Goal: Communication & Community: Answer question/provide support

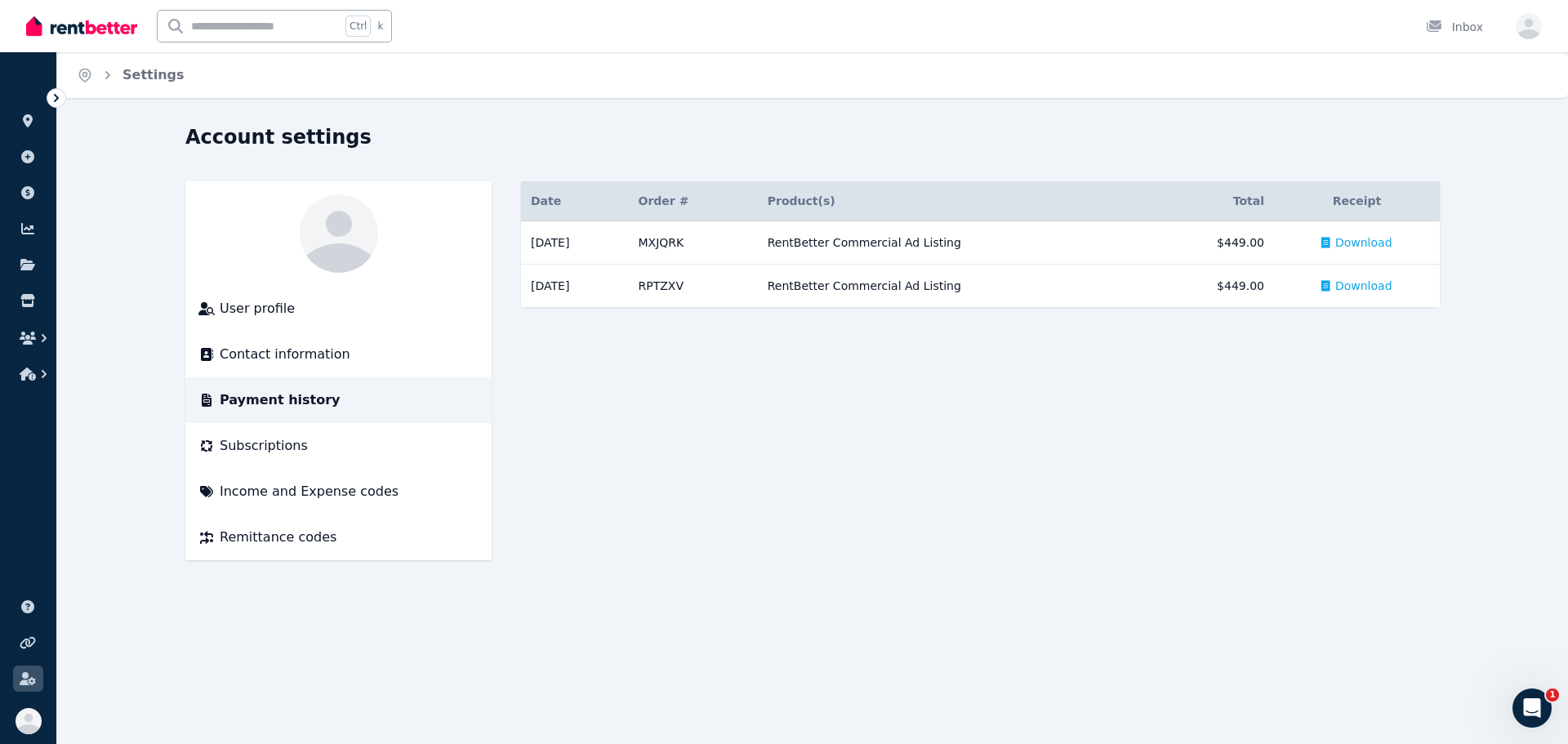
click at [52, 94] on icon at bounding box center [56, 98] width 17 height 17
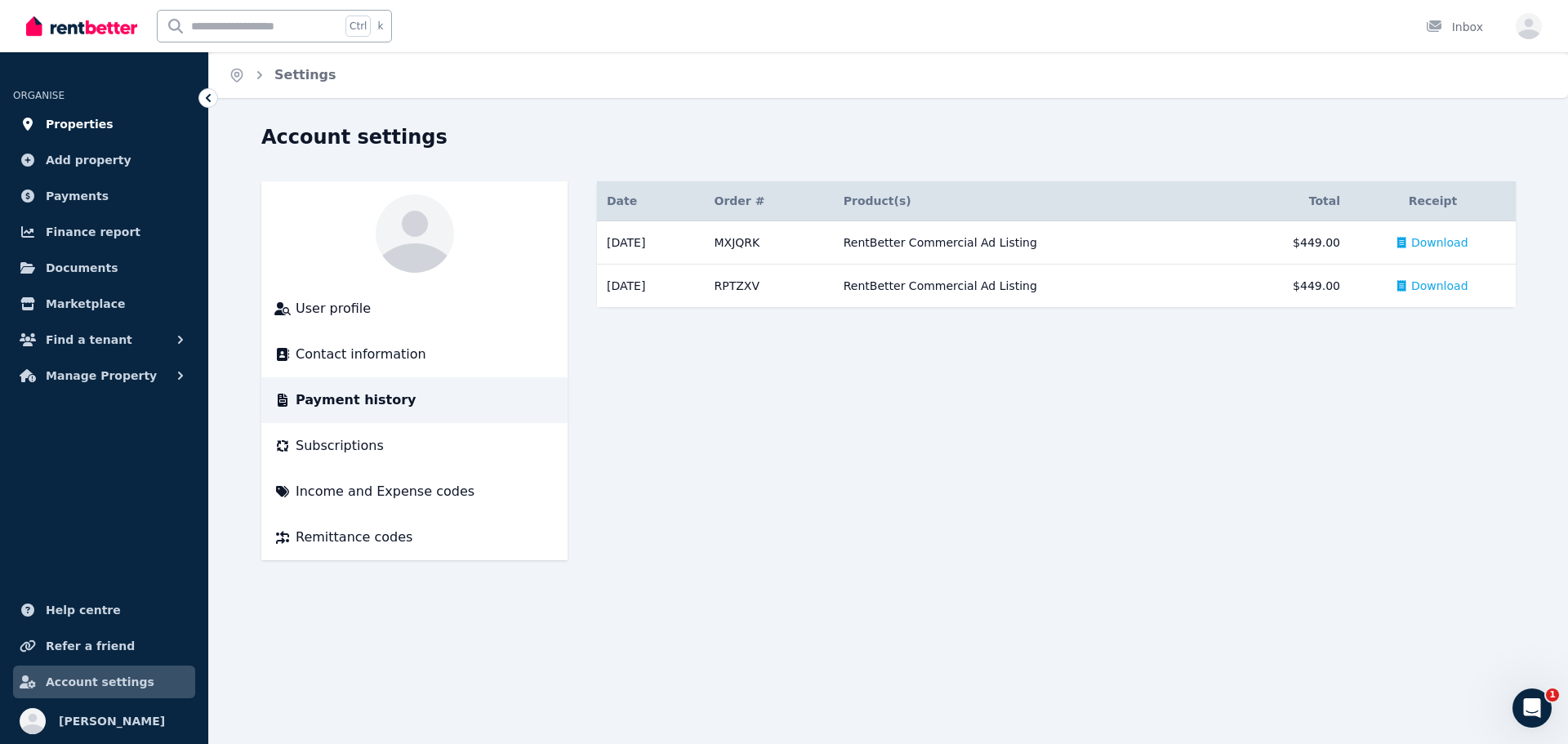
click at [71, 124] on span "Properties" at bounding box center [79, 124] width 68 height 19
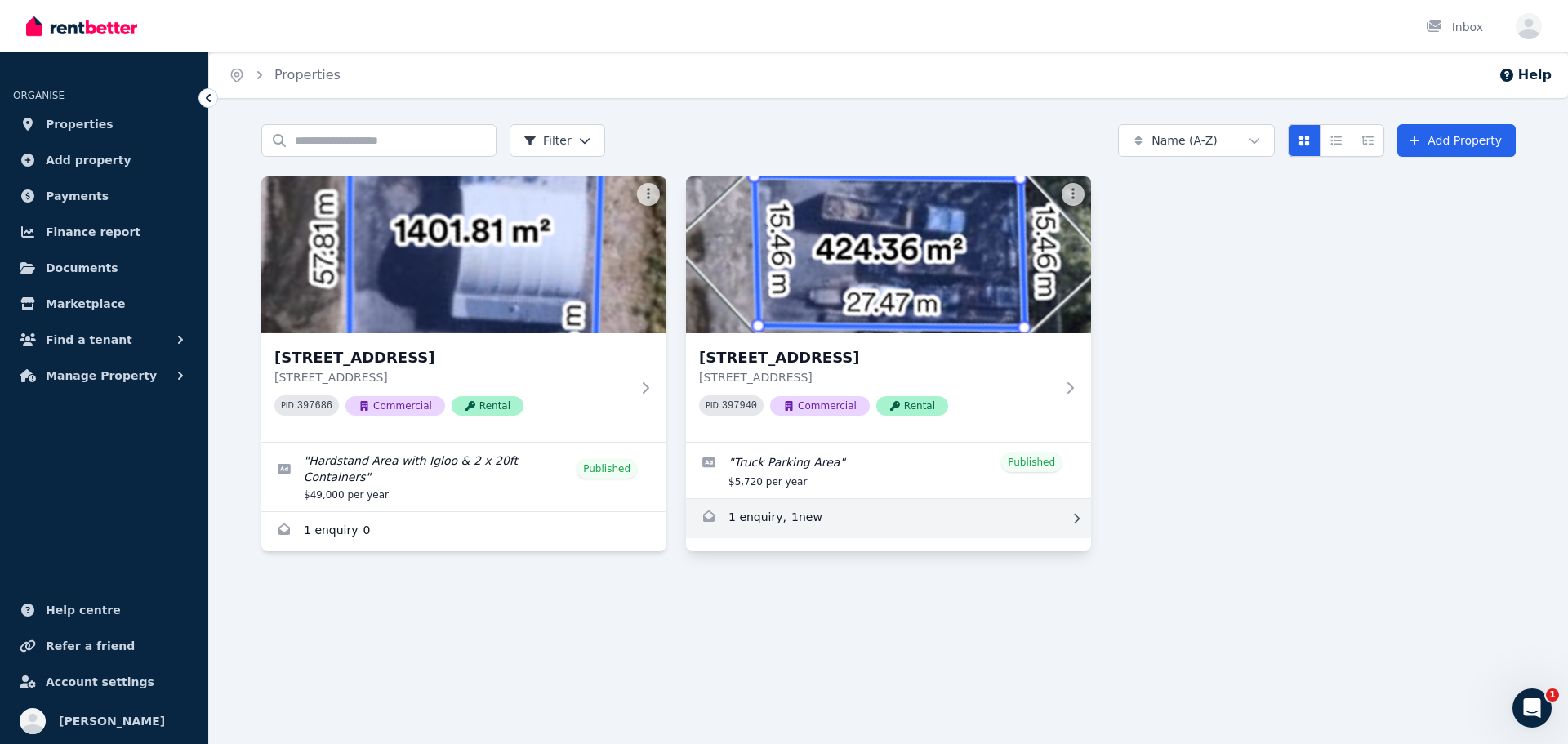
click at [765, 520] on link "Enquiries for Unit 3/546-554 Middle Rd, Greenbank" at bounding box center [889, 518] width 405 height 39
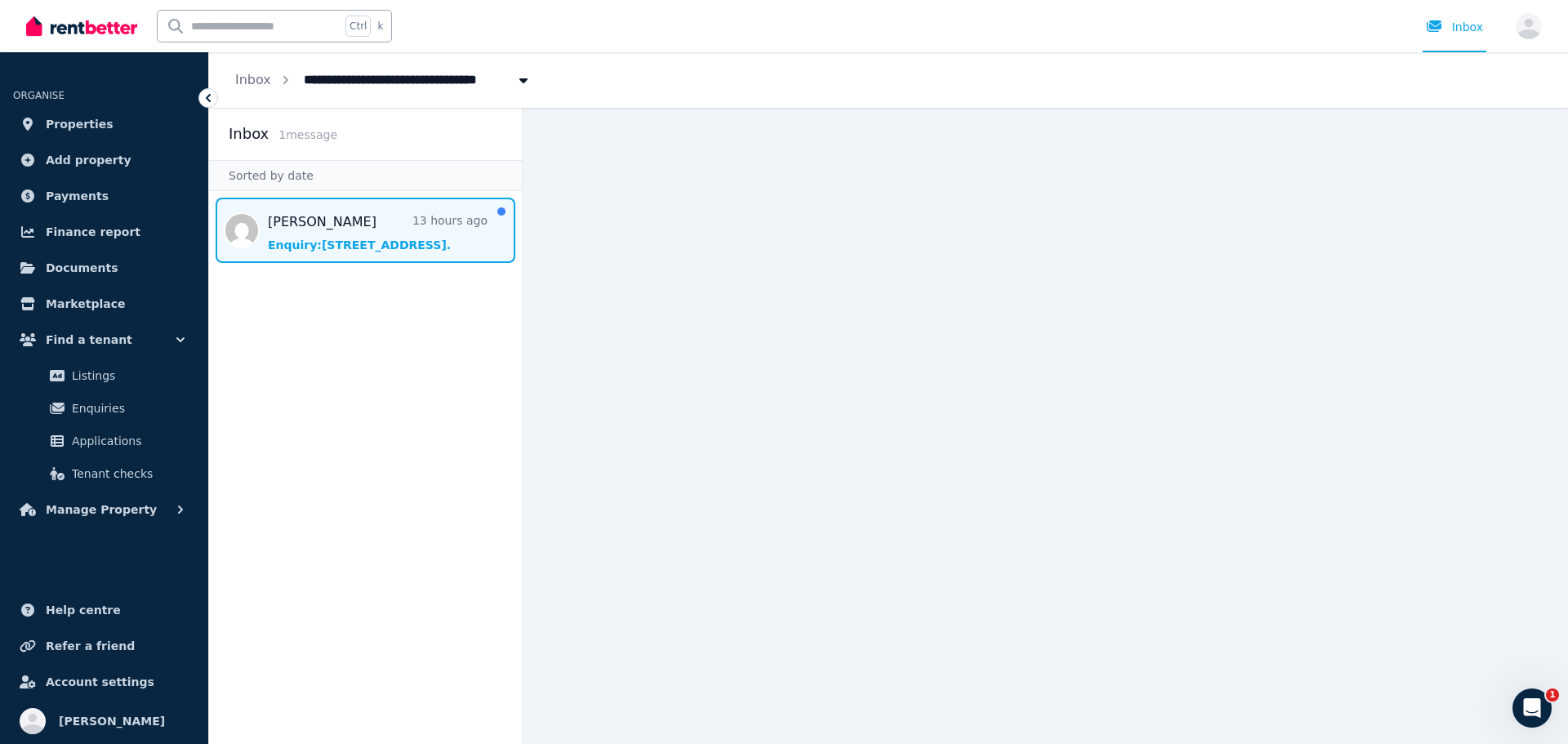
click at [310, 221] on span "Message list" at bounding box center [366, 230] width 313 height 66
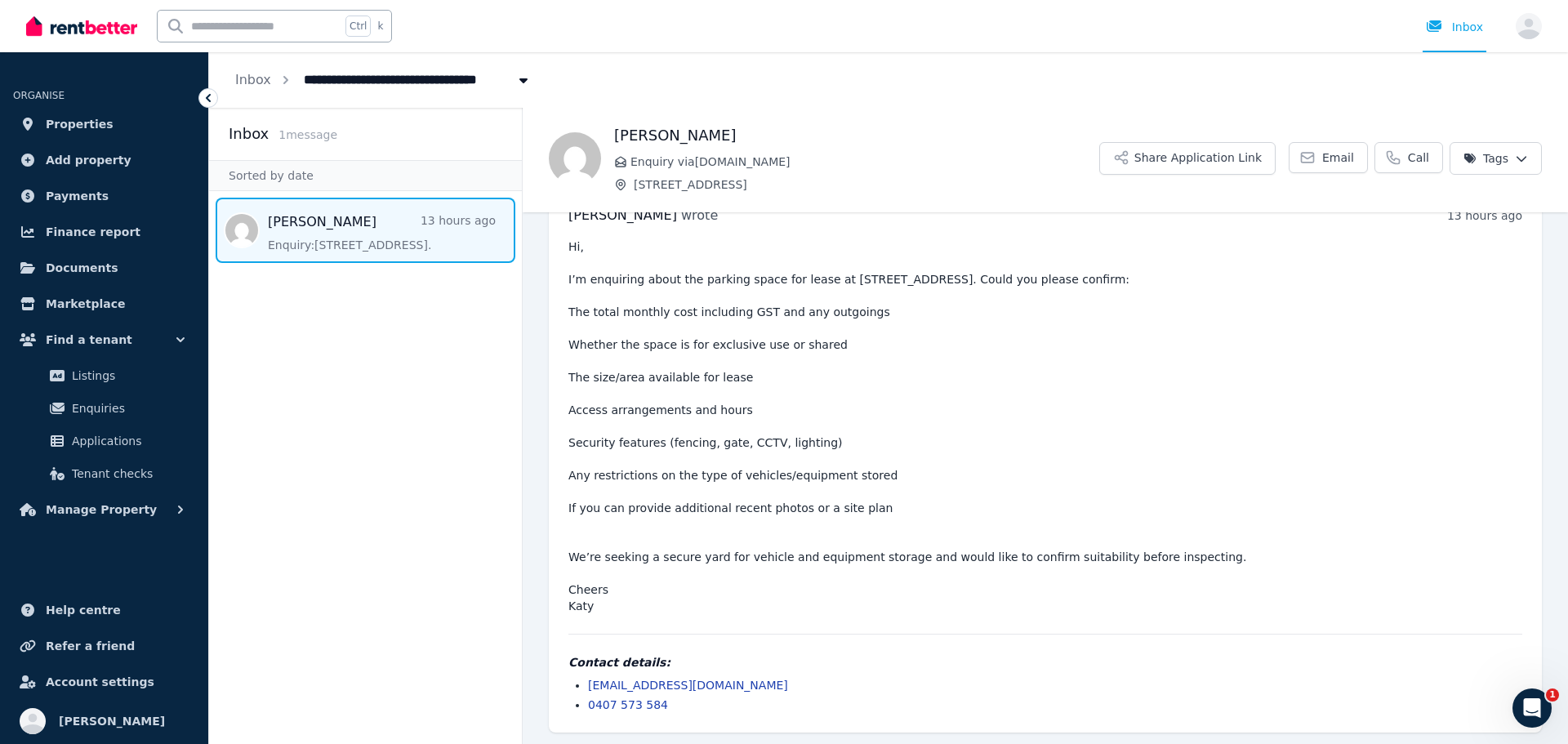
scroll to position [42, 0]
click at [1312, 161] on icon at bounding box center [1308, 157] width 17 height 17
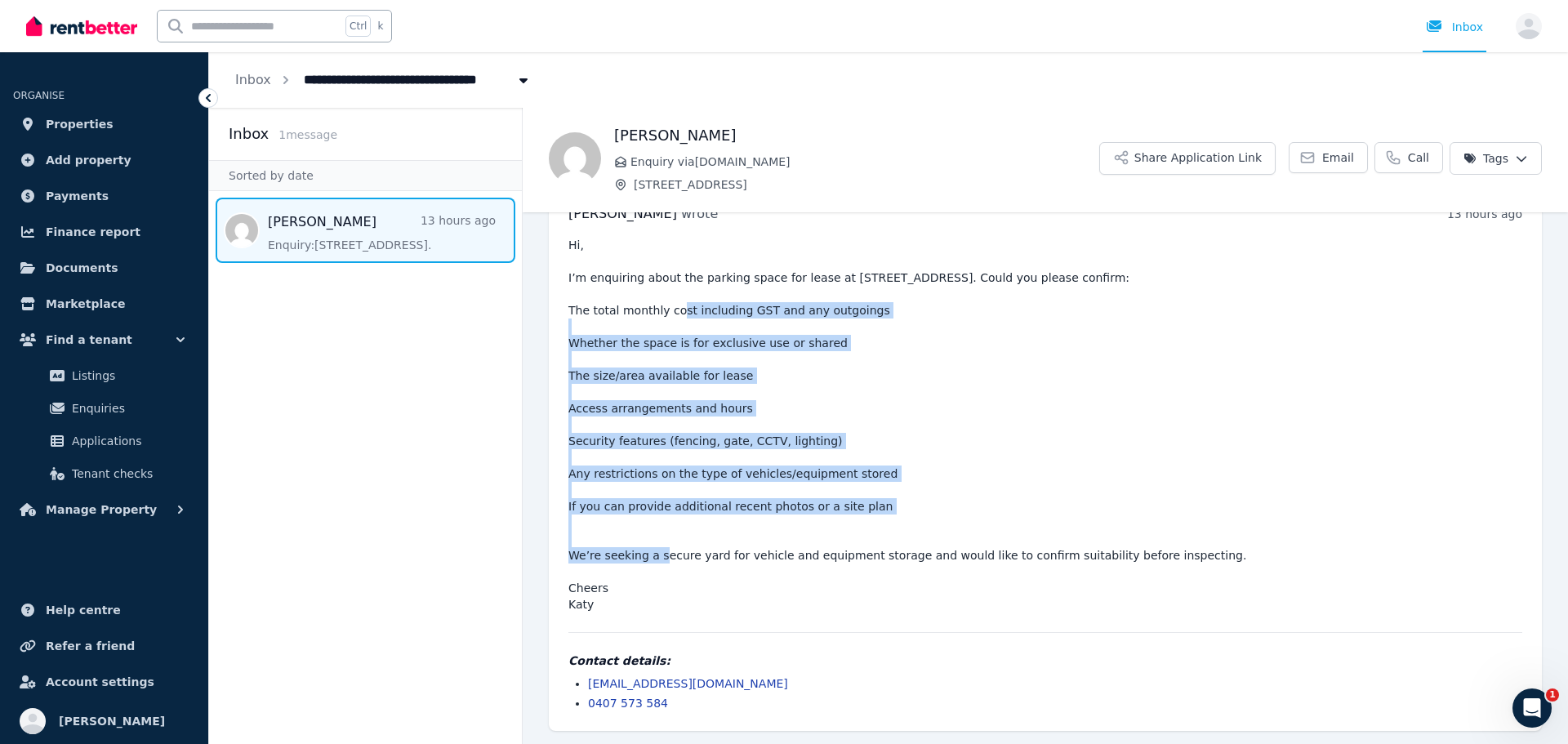
drag, startPoint x: 569, startPoint y: 310, endPoint x: 872, endPoint y: 509, distance: 362.5
click at [872, 509] on pre "Hi, I’m enquiring about the parking space for lease at [STREET_ADDRESS]. Could …" at bounding box center [1045, 425] width 954 height 376
copy pre "The total monthly cost including GST and any outgoings Whether the space is for…"
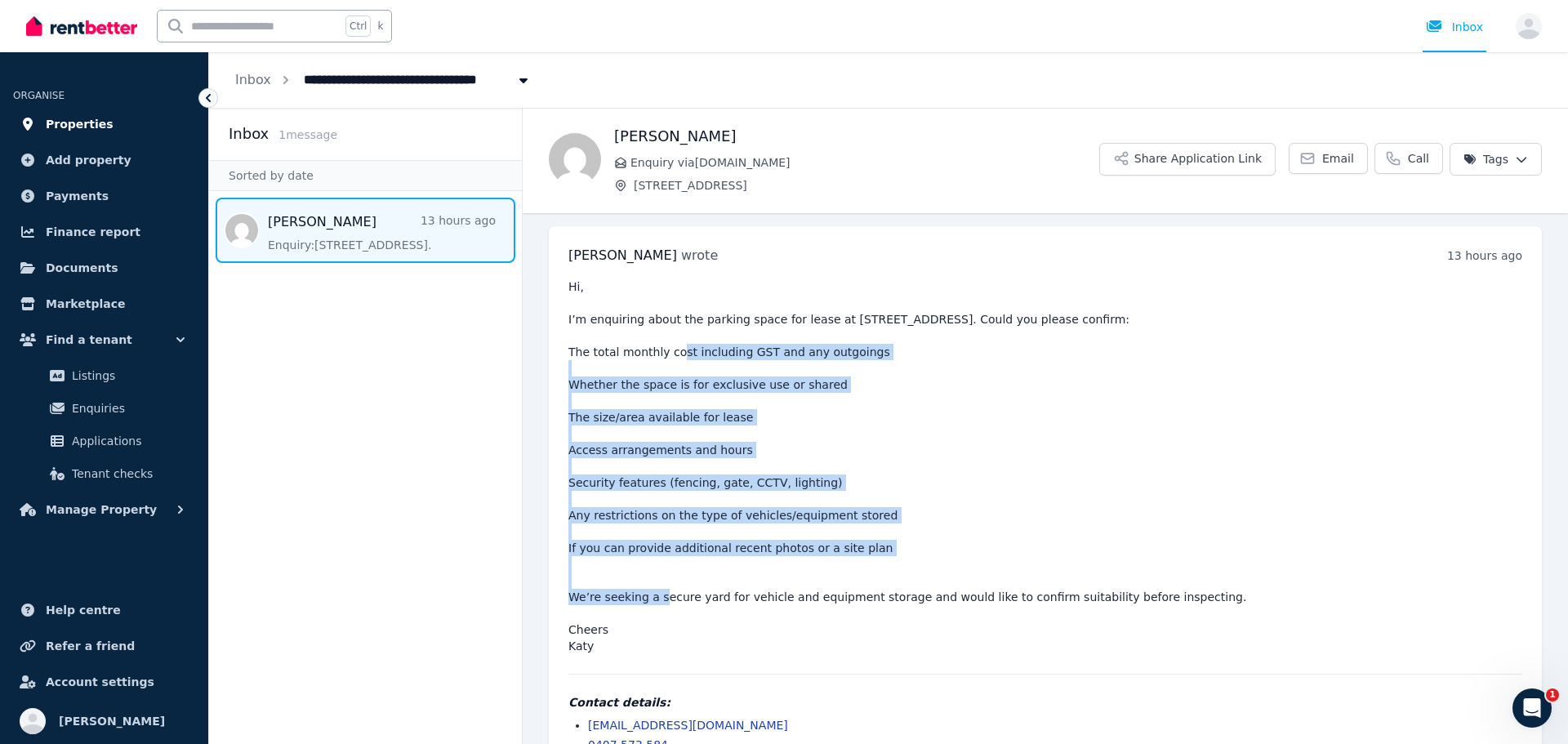
click at [81, 121] on span "Properties" at bounding box center [79, 124] width 68 height 19
